Goal: Register for event/course

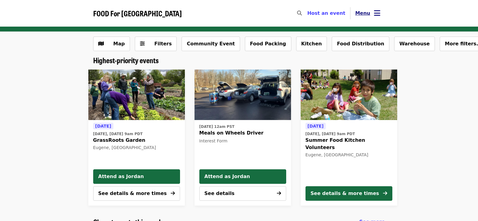
click at [373, 14] on button "Menu" at bounding box center [368, 13] width 35 height 14
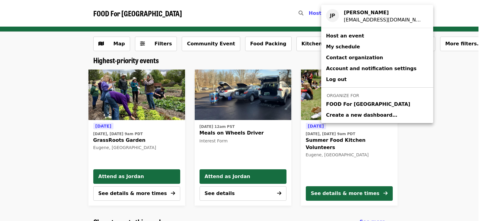
click at [368, 109] on link "FOOD For [GEOGRAPHIC_DATA]" at bounding box center [377, 104] width 112 height 11
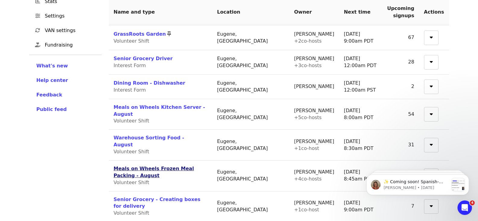
click at [186, 165] on link "Meals on Wheels Frozen Meal Packing - August" at bounding box center [154, 171] width 80 height 13
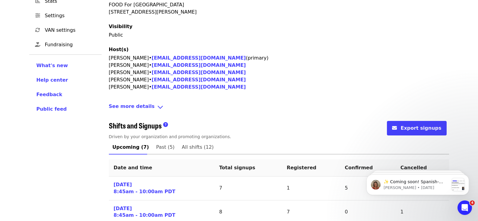
scroll to position [272, 0]
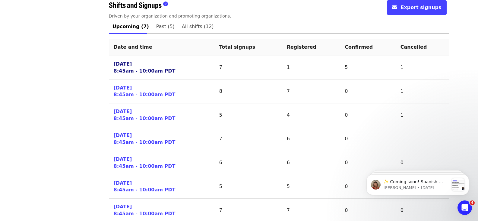
click at [138, 63] on link "[DATE] 8:45am - 10:00am PDT" at bounding box center [145, 68] width 62 height 14
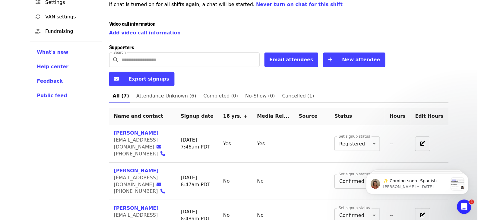
scroll to position [155, 0]
